Goal: Task Accomplishment & Management: Manage account settings

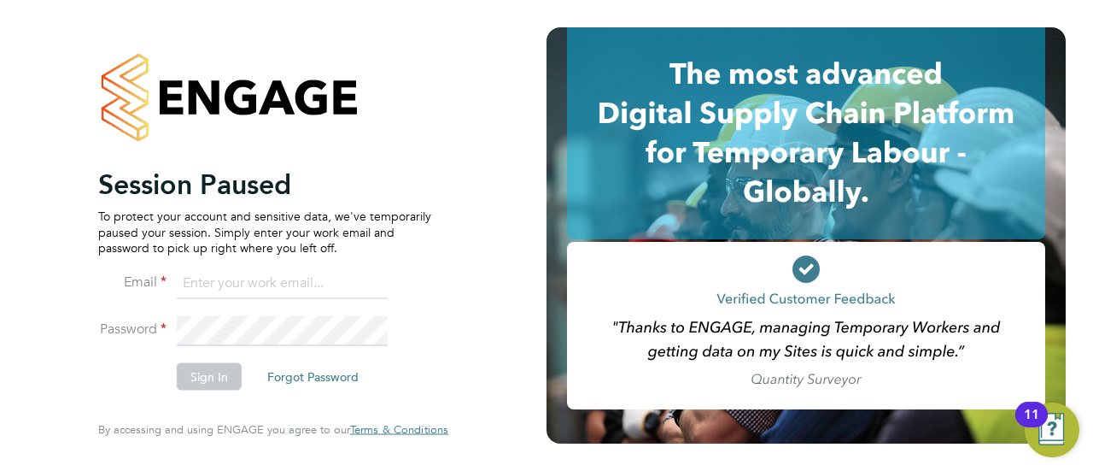
click at [273, 288] on input at bounding box center [282, 282] width 211 height 31
type input "seddon@psrsolutions.co.uk"
click at [195, 363] on button "Sign In" at bounding box center [209, 376] width 65 height 27
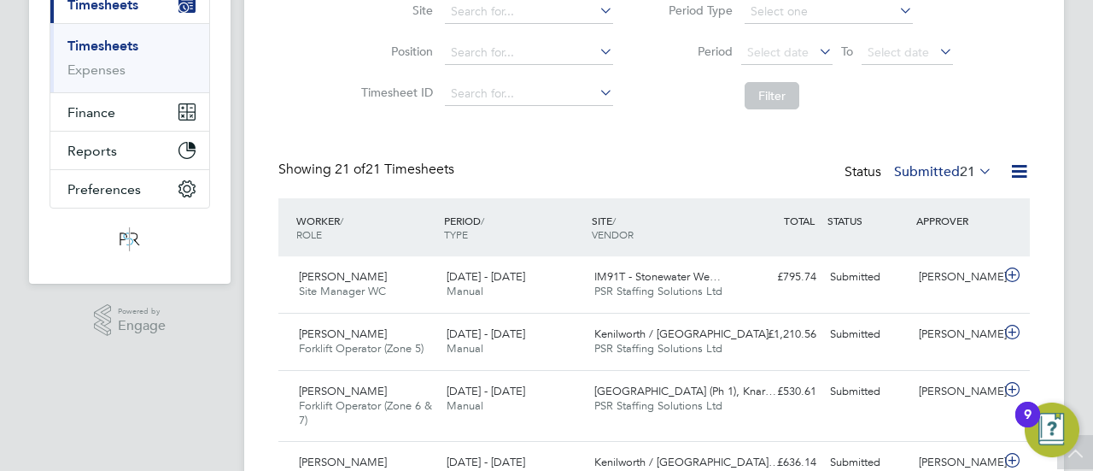
click at [931, 164] on label "Submitted 21" at bounding box center [943, 171] width 98 height 17
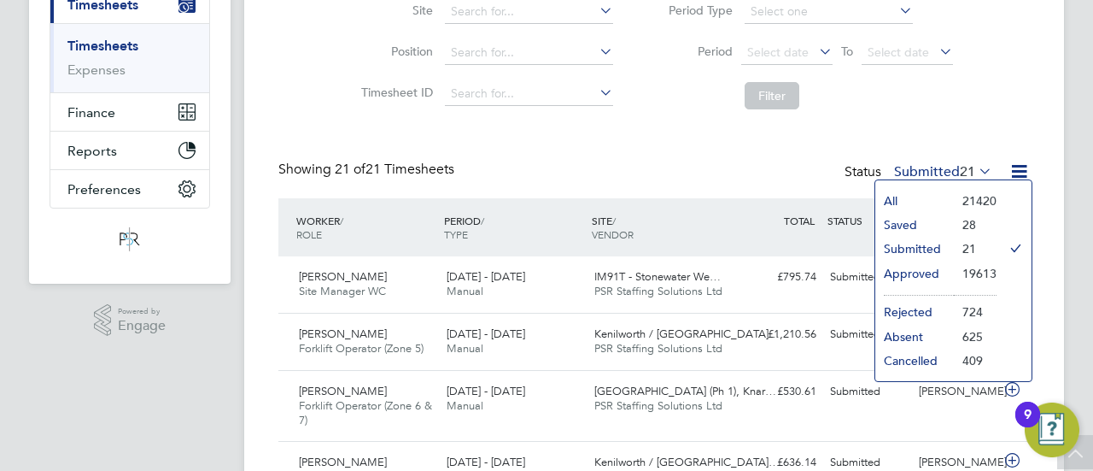
click at [933, 272] on li "Approved" at bounding box center [915, 273] width 79 height 24
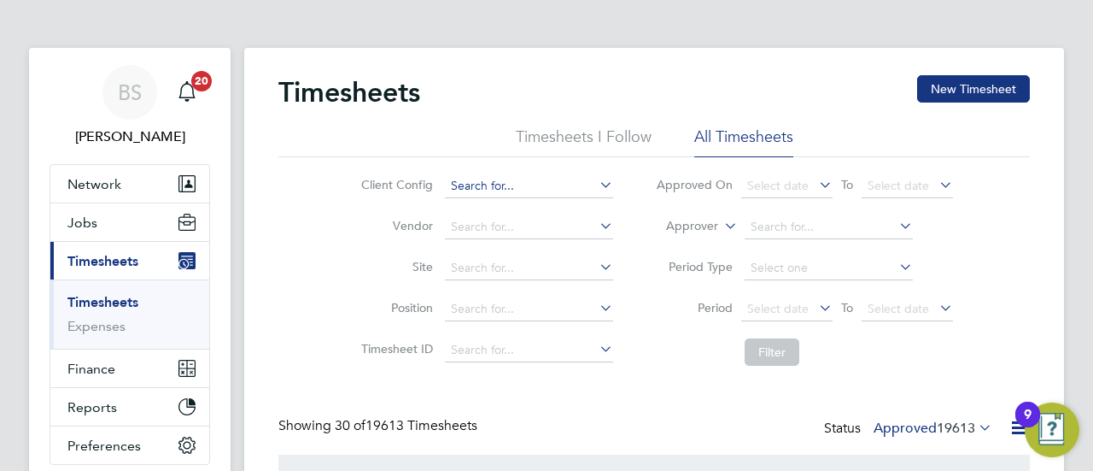
click at [564, 187] on input at bounding box center [529, 186] width 168 height 24
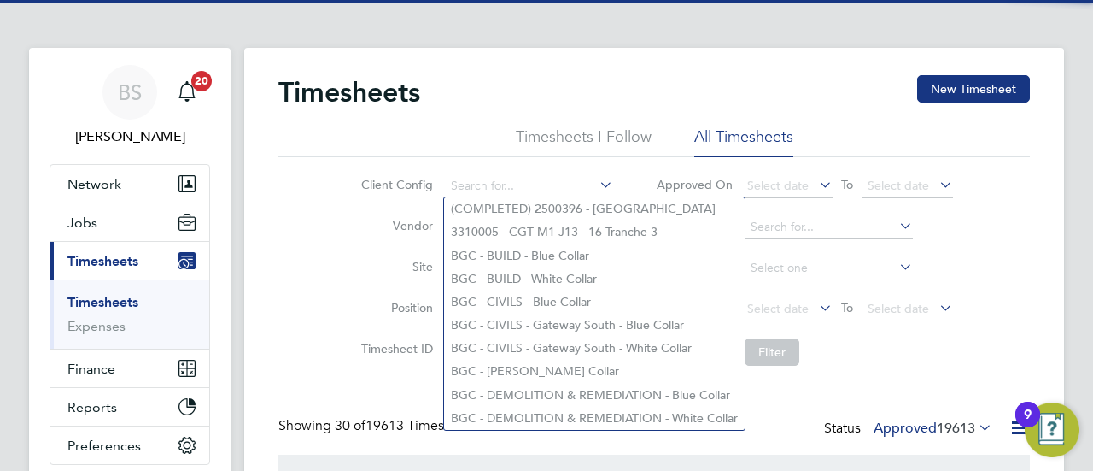
click at [376, 268] on label "Site" at bounding box center [394, 266] width 77 height 15
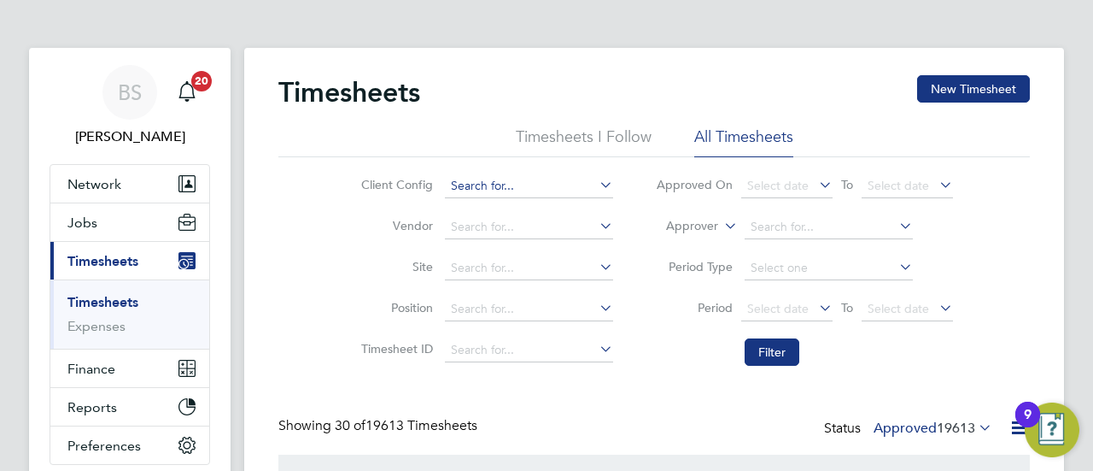
click at [484, 179] on input at bounding box center [529, 186] width 168 height 24
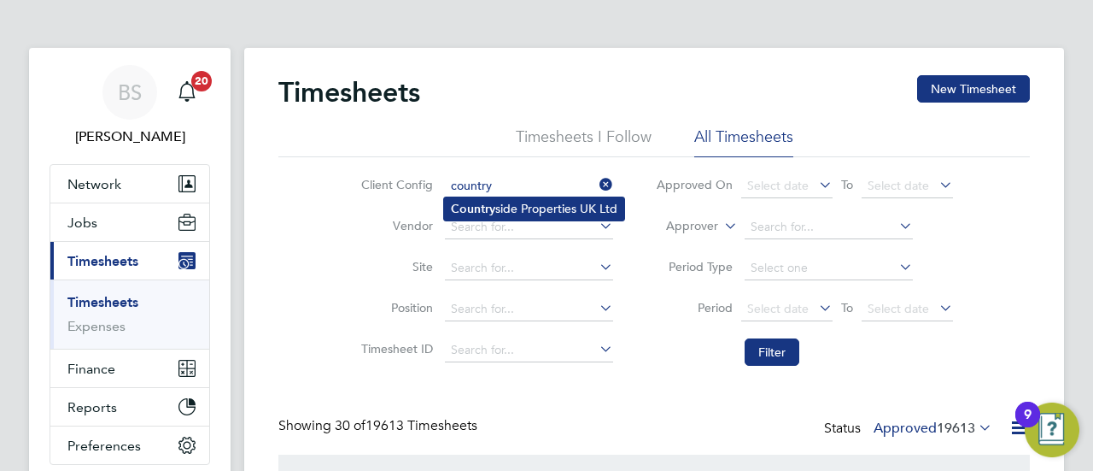
click at [512, 211] on li "Country side Properties UK Ltd" at bounding box center [534, 208] width 180 height 23
type input "Countryside Properties UK Ltd"
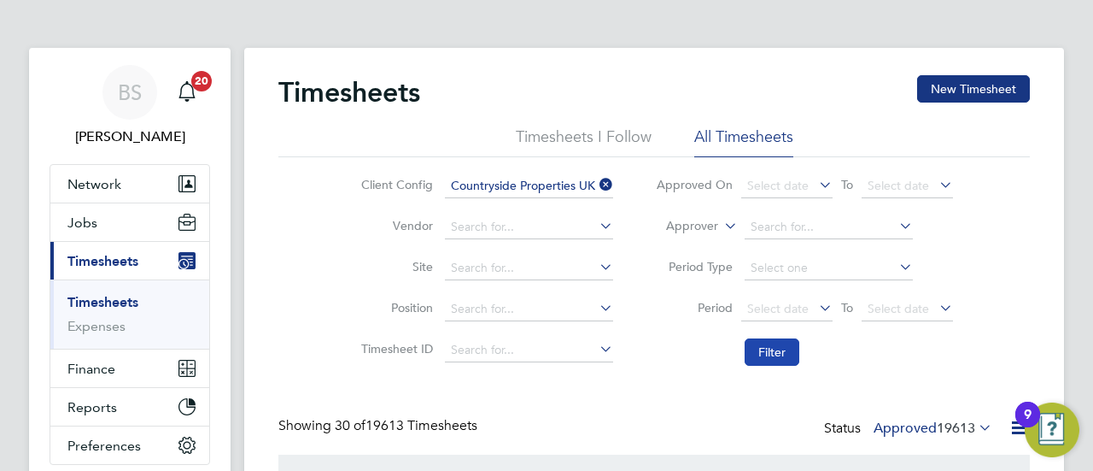
click at [785, 346] on button "Filter" at bounding box center [772, 351] width 55 height 27
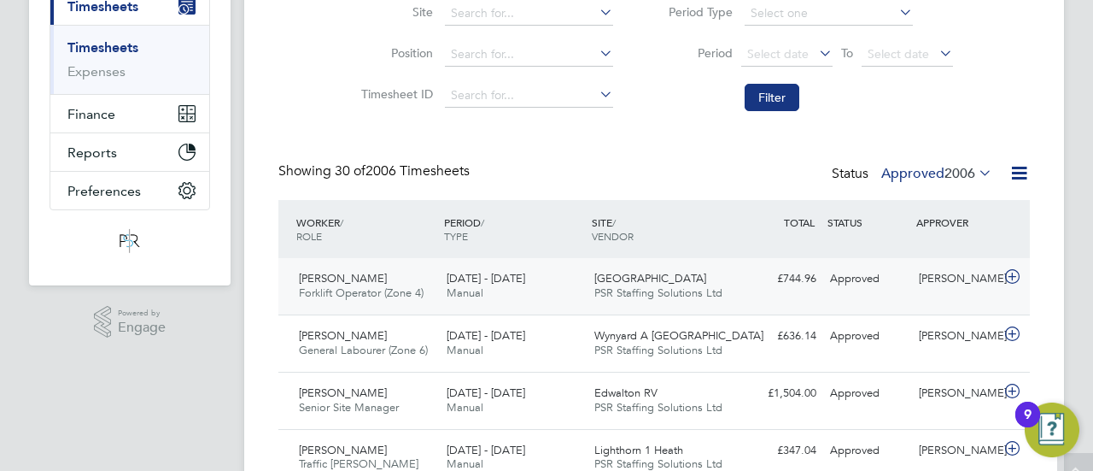
scroll to position [256, 0]
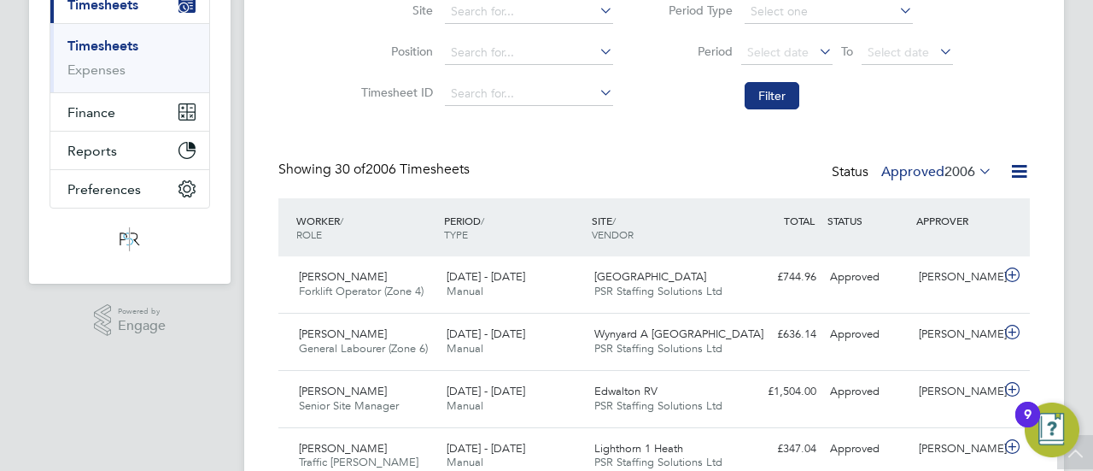
click at [925, 172] on label "Approved 2006" at bounding box center [937, 171] width 111 height 17
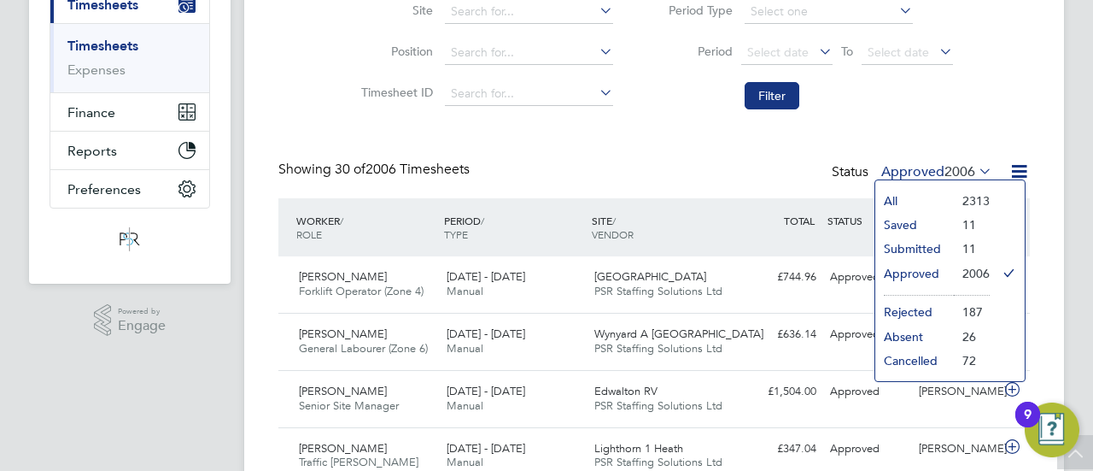
click at [912, 247] on li "Submitted" at bounding box center [915, 249] width 79 height 24
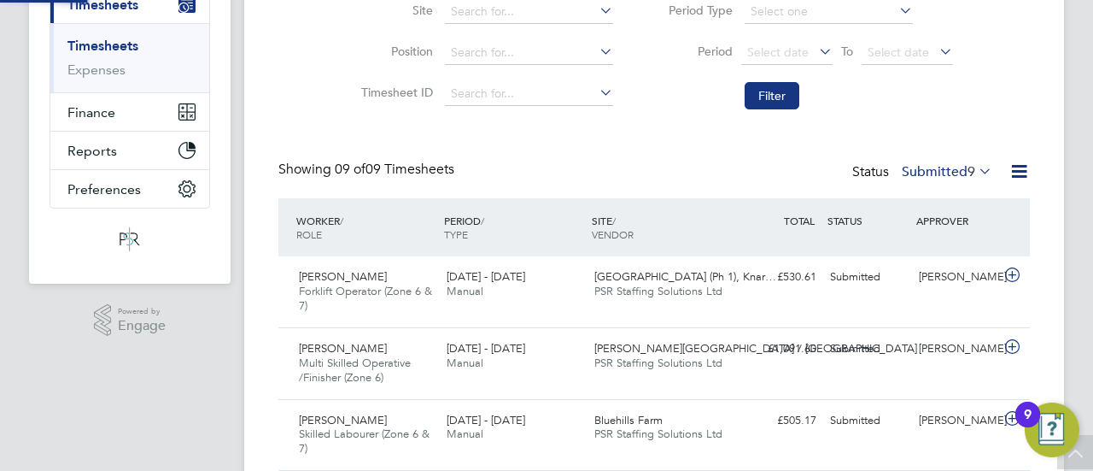
scroll to position [9, 9]
click at [786, 51] on span "Select date" at bounding box center [778, 51] width 62 height 15
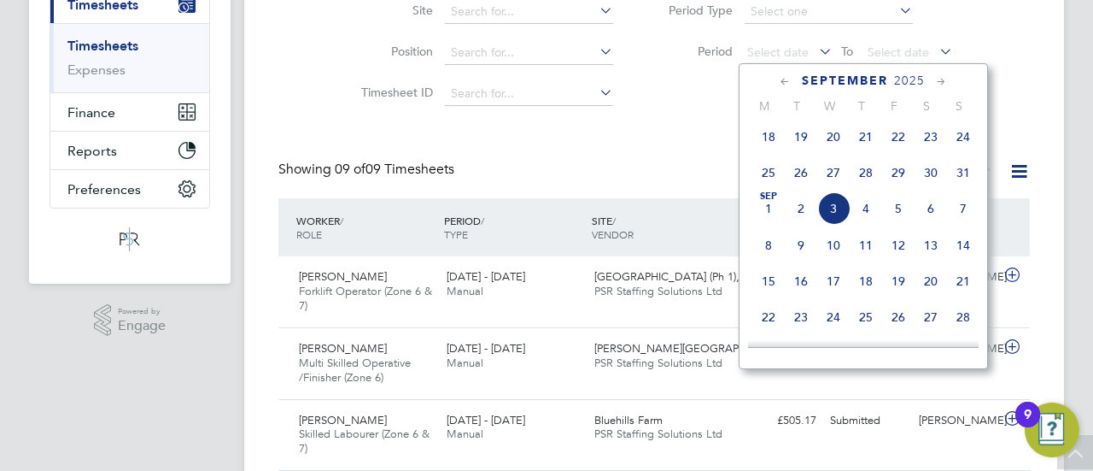
click at [767, 179] on span "25" at bounding box center [769, 172] width 32 height 32
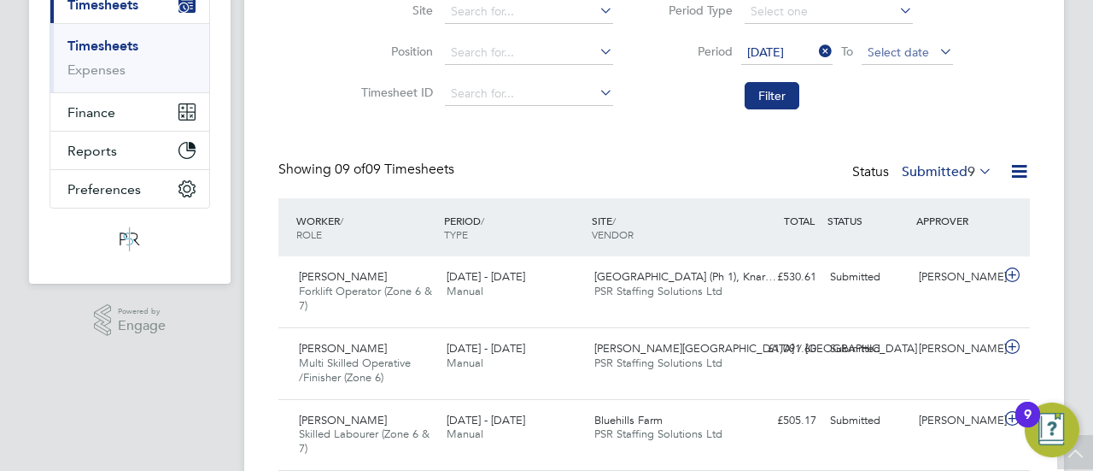
click at [895, 50] on span "Select date" at bounding box center [899, 51] width 62 height 15
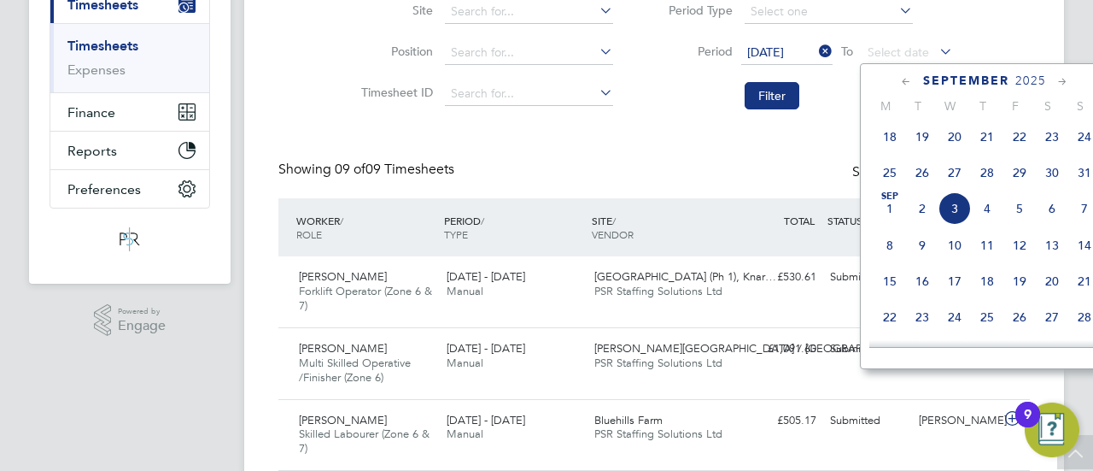
click at [1086, 179] on span "31" at bounding box center [1085, 172] width 32 height 32
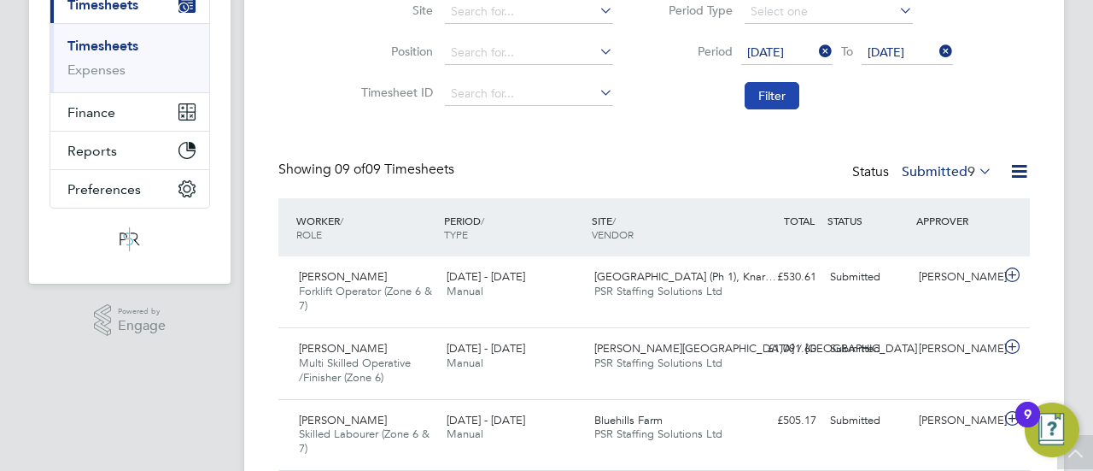
click at [779, 97] on button "Filter" at bounding box center [772, 95] width 55 height 27
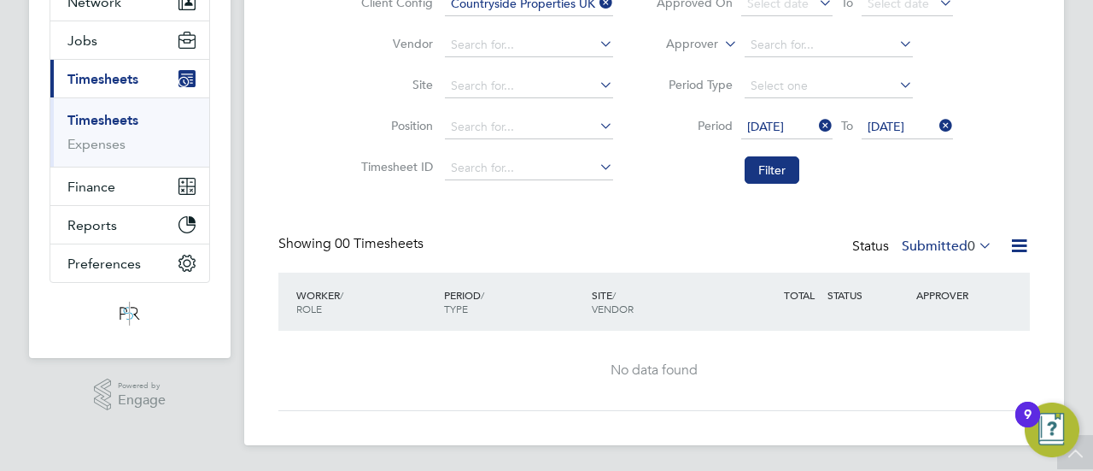
click at [916, 247] on label "Submitted 0" at bounding box center [947, 245] width 91 height 17
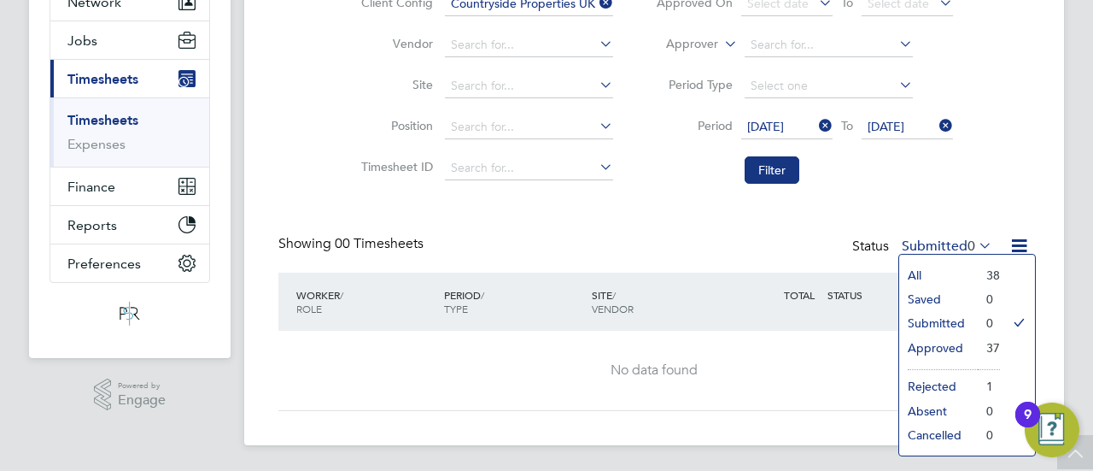
click at [946, 346] on li "Approved" at bounding box center [939, 348] width 79 height 24
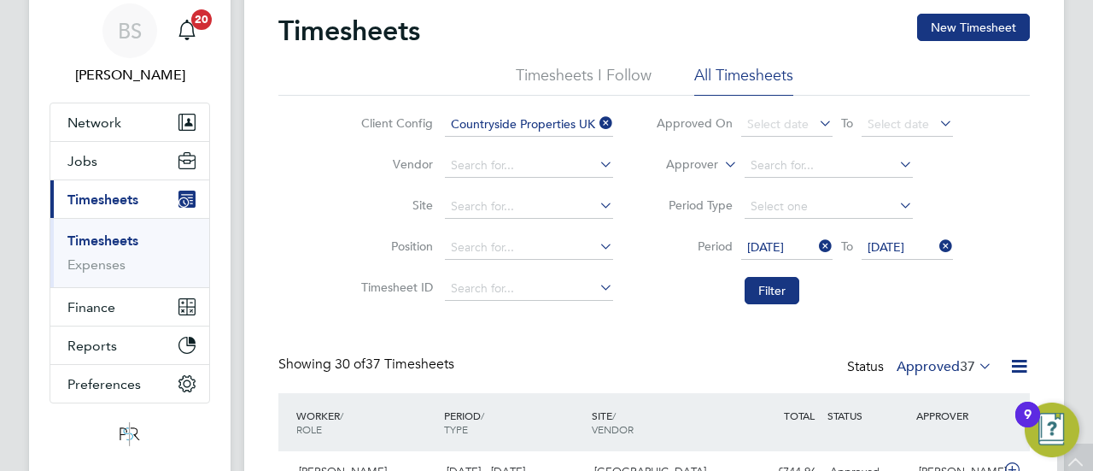
scroll to position [0, 0]
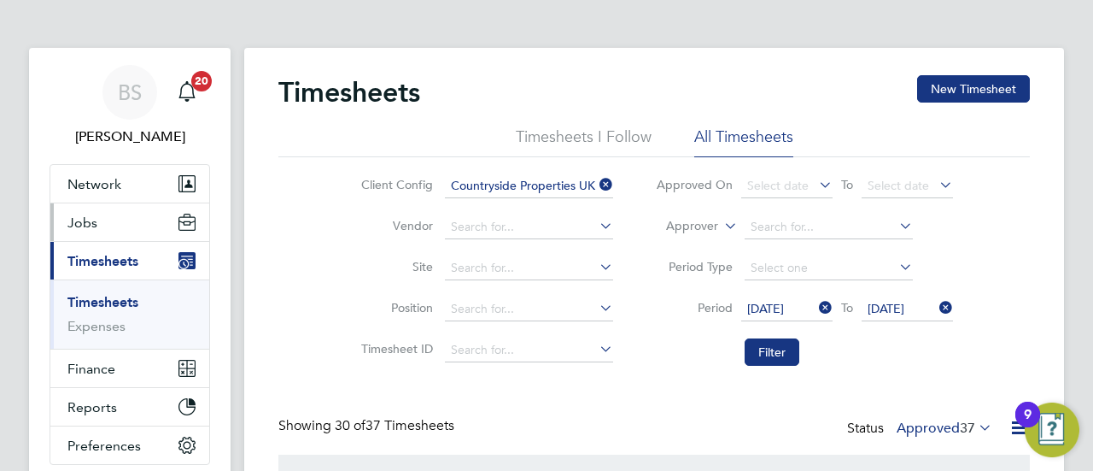
click at [91, 220] on span "Jobs" at bounding box center [82, 222] width 30 height 16
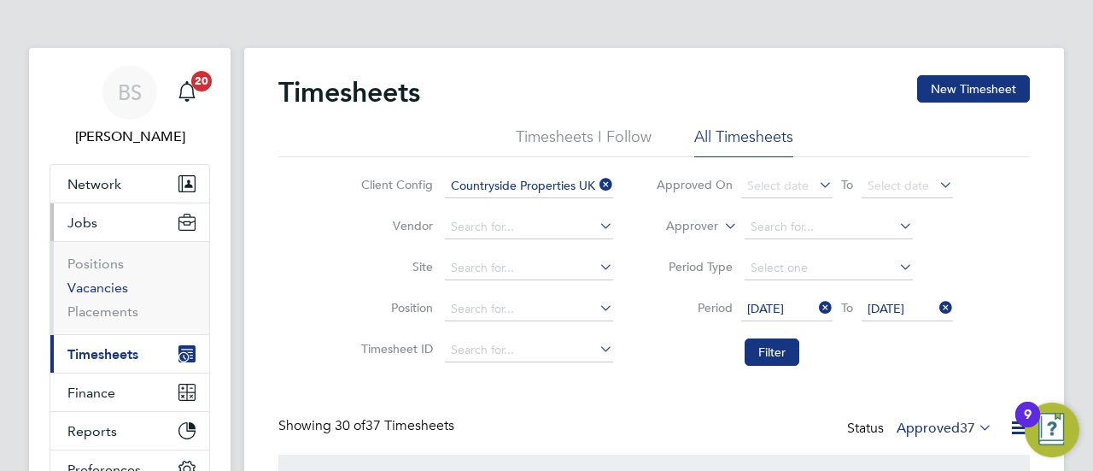
click at [101, 279] on link "Vacancies" at bounding box center [97, 287] width 61 height 16
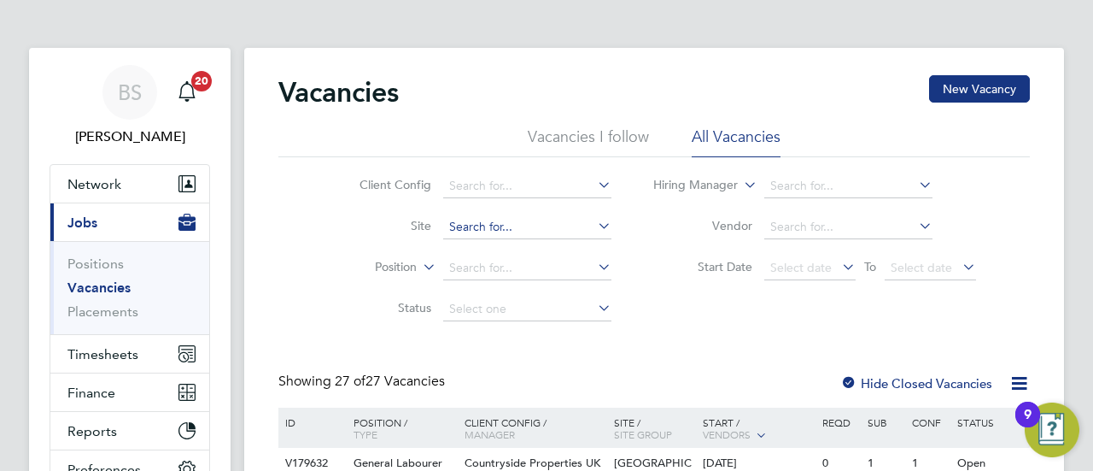
click at [460, 233] on input at bounding box center [527, 227] width 168 height 24
click at [530, 255] on li "Light horn 1 Heath" at bounding box center [526, 249] width 169 height 23
type input "Lighthorn 1 Heath"
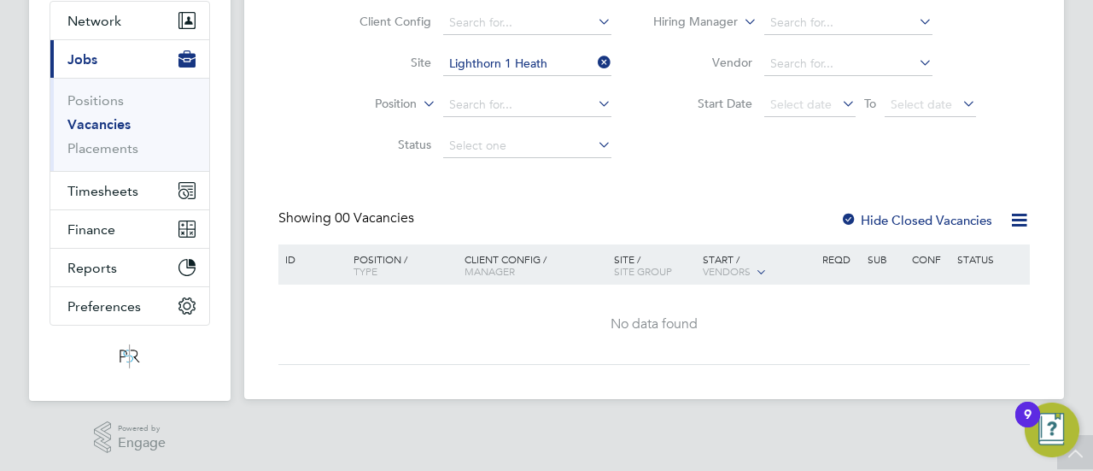
scroll to position [164, 0]
click at [889, 221] on label "Hide Closed Vacancies" at bounding box center [917, 219] width 152 height 16
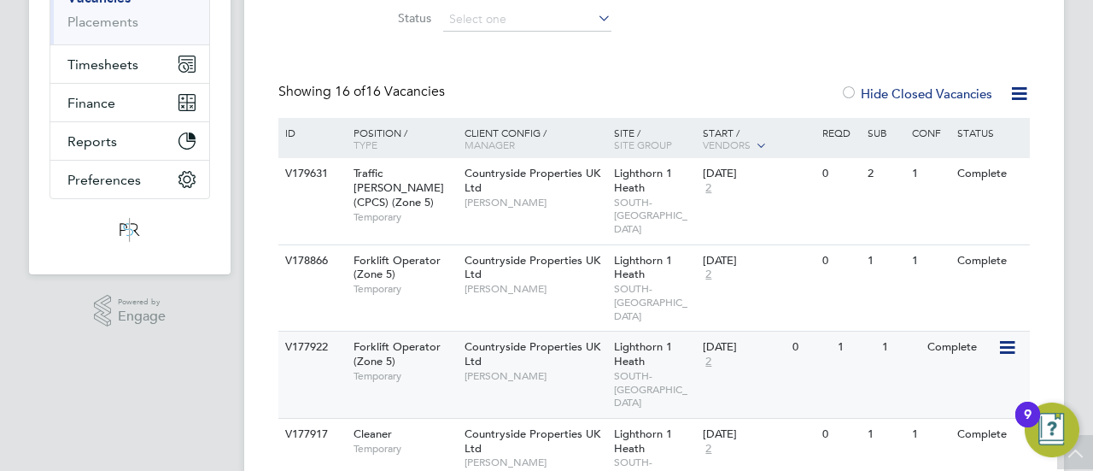
scroll to position [342, 0]
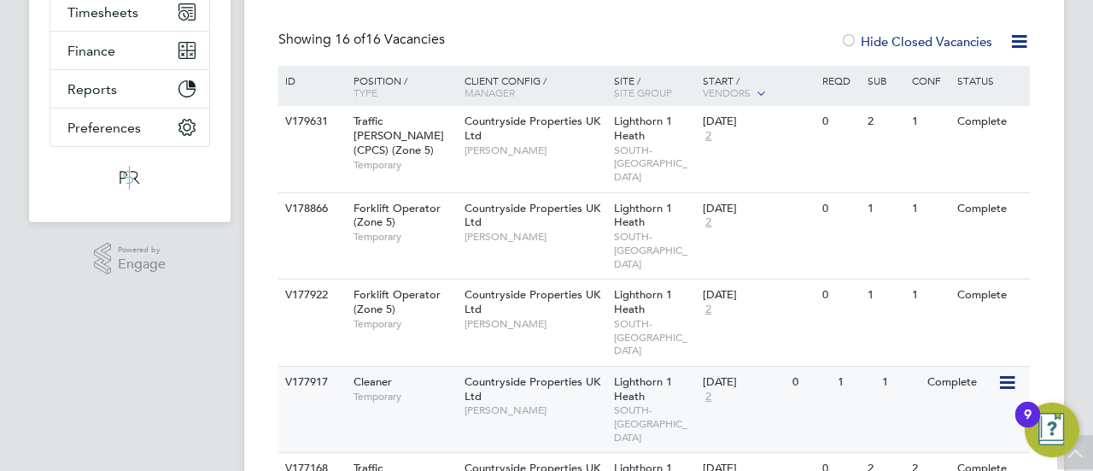
click at [931, 366] on div "Complete" at bounding box center [960, 382] width 74 height 32
